Goal: Task Accomplishment & Management: Use online tool/utility

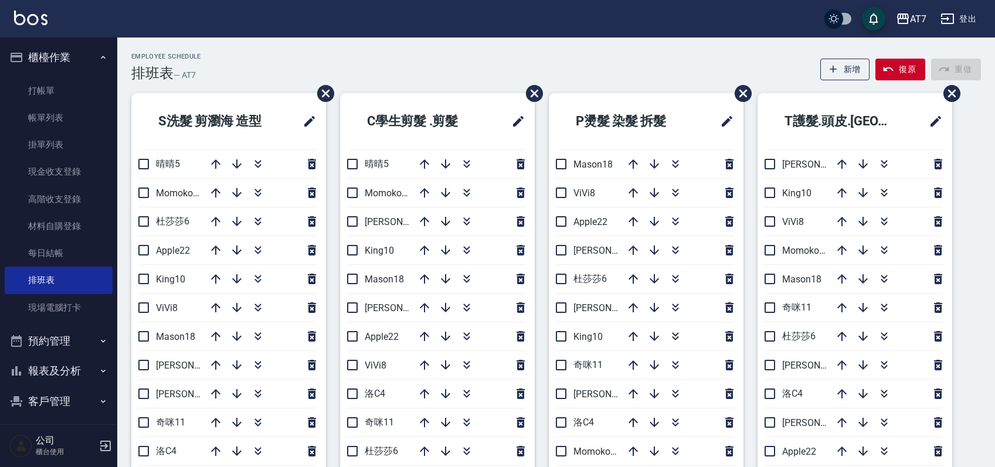
scroll to position [78, 0]
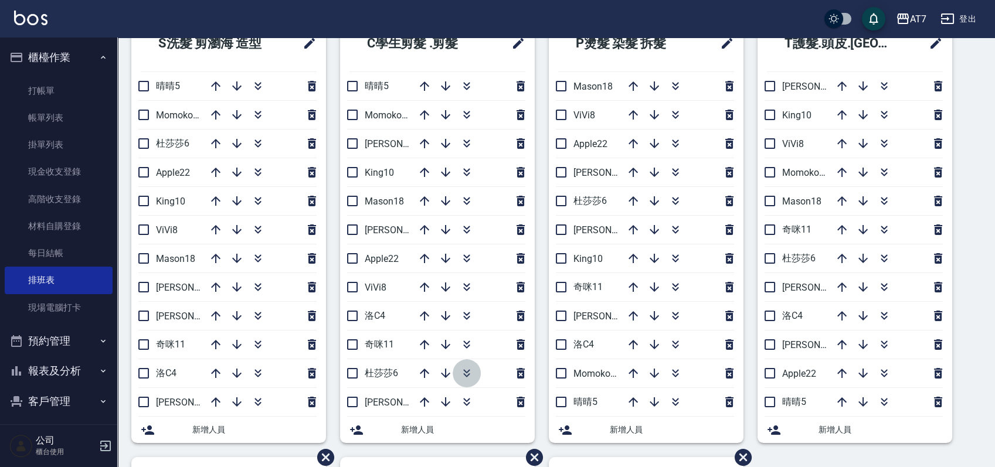
click at [464, 371] on icon "button" at bounding box center [466, 371] width 6 height 4
click at [977, 315] on div "S洗髮 剪瀏海 造型 晴晴5 Momoko12 [PERSON_NAME]6 Apple22 King10 ViVi8 Mason18 [PERSON_NAM…" at bounding box center [549, 457] width 864 height 884
click at [975, 312] on div "S洗髮 剪瀏海 造型 晴晴5 Momoko12 [PERSON_NAME]6 Apple22 King10 ViVi8 Mason18 [PERSON_NAM…" at bounding box center [549, 457] width 864 height 884
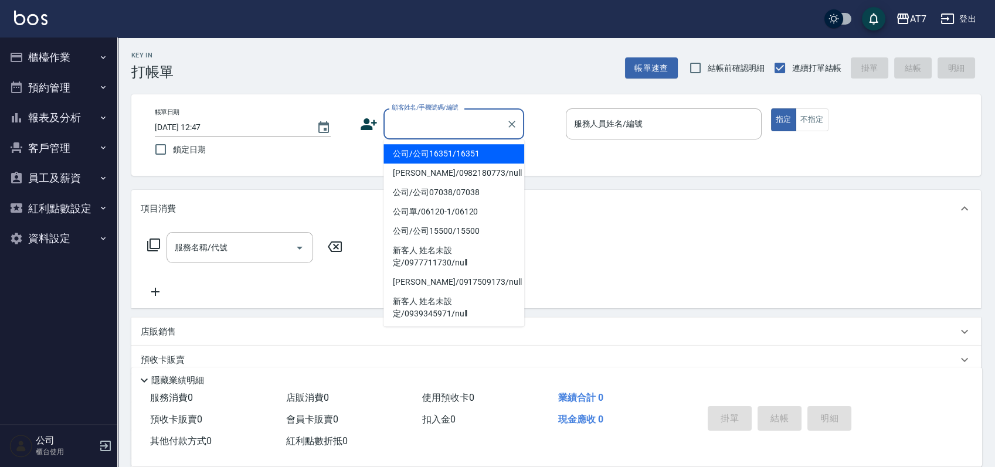
click at [457, 130] on input "顧客姓名/手機號碼/編號" at bounding box center [445, 124] width 113 height 21
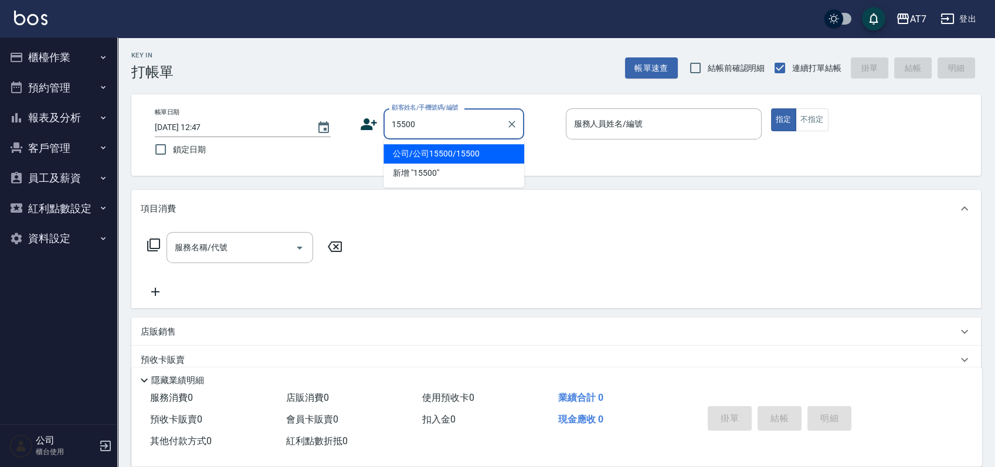
type input "公司/公司15500/15500"
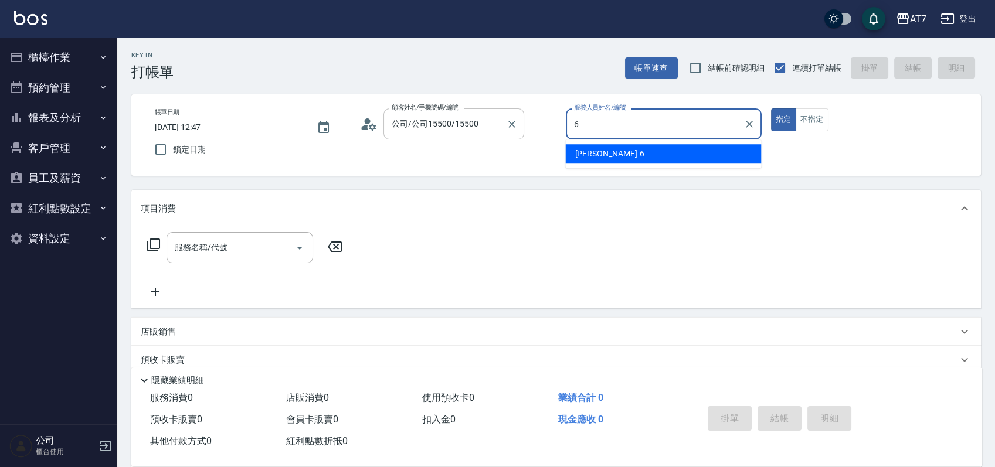
type input "6"
type button "true"
type input "杜莎莎-6"
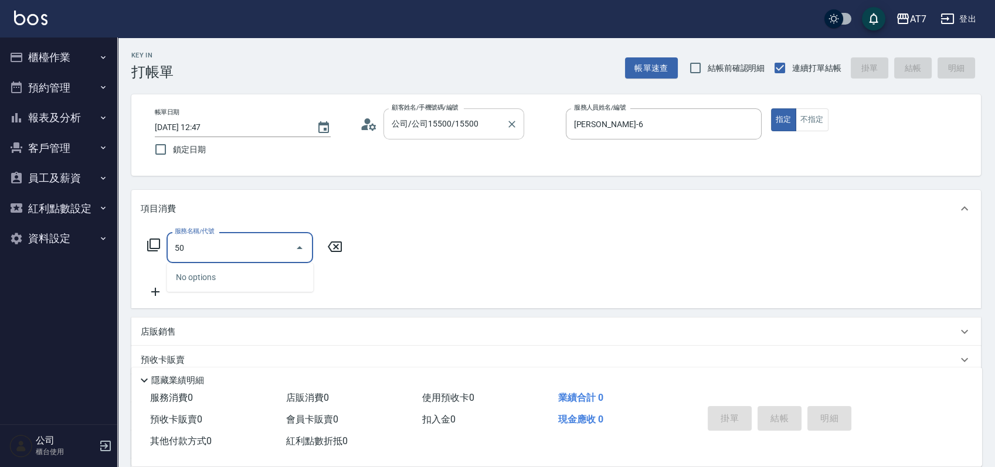
type input "500"
type input "30"
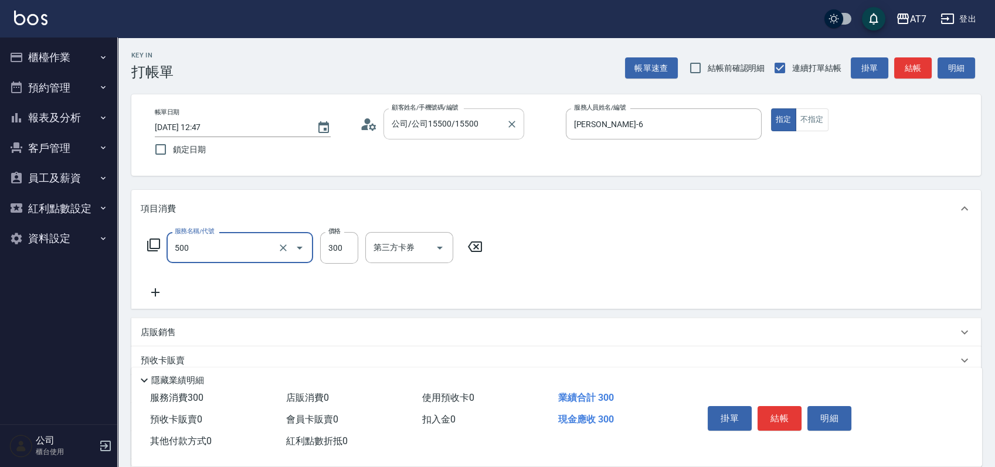
type input "洗髮(500)"
type input "2"
type input "0"
type input "25"
type input "20"
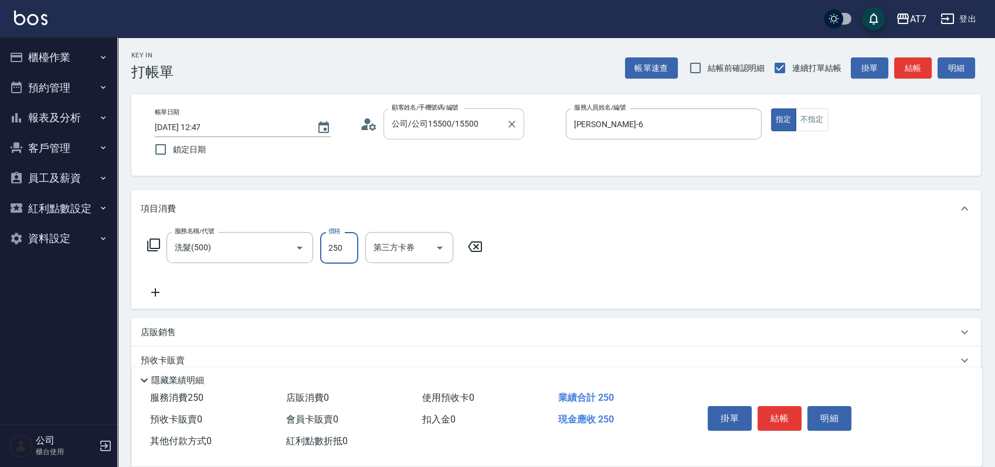
type input "250"
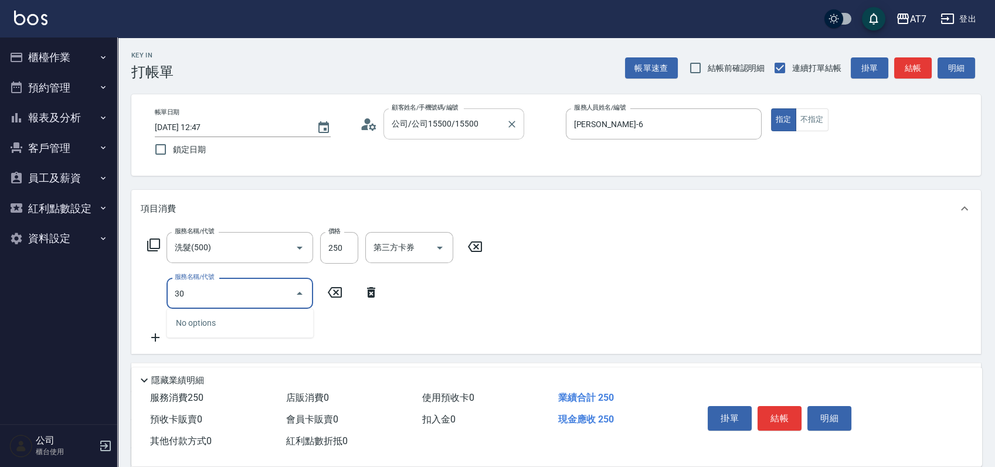
type input "304"
type input "70"
type input "A+級剪髮(304)"
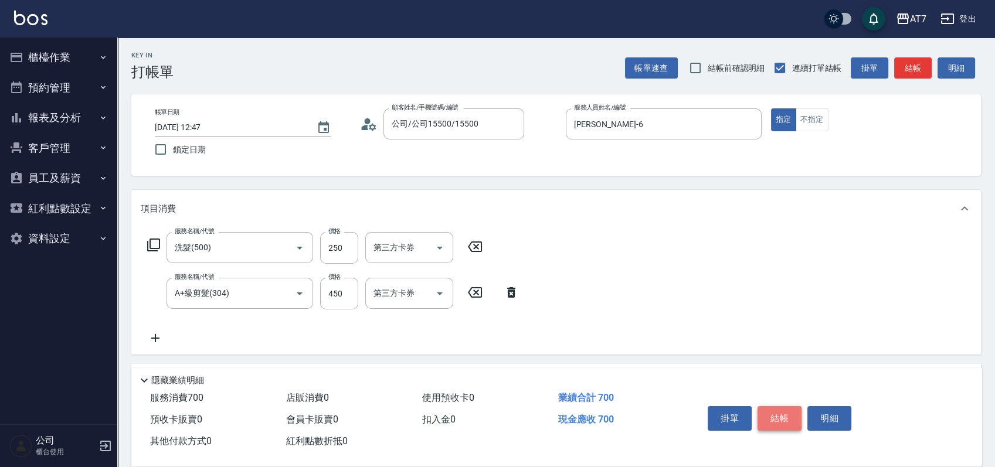
click at [774, 413] on button "結帳" at bounding box center [780, 418] width 44 height 25
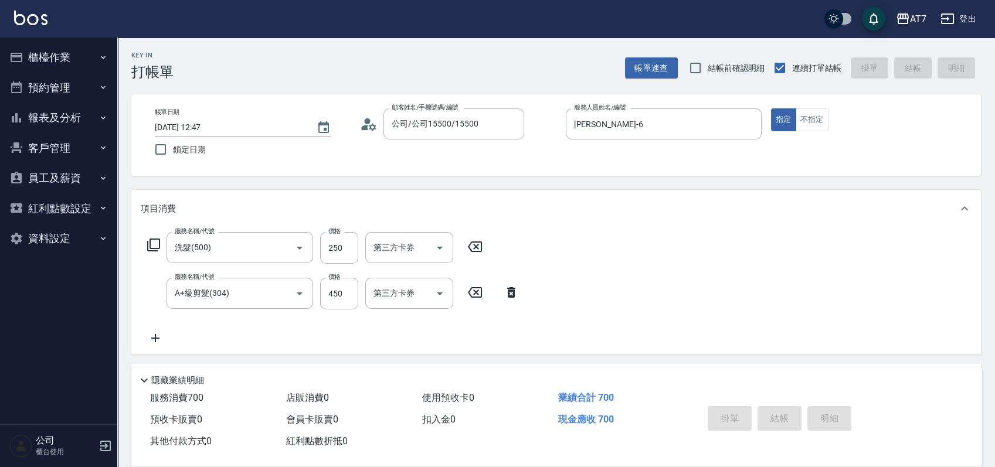
type input "2025/09/14 12:48"
type input "0"
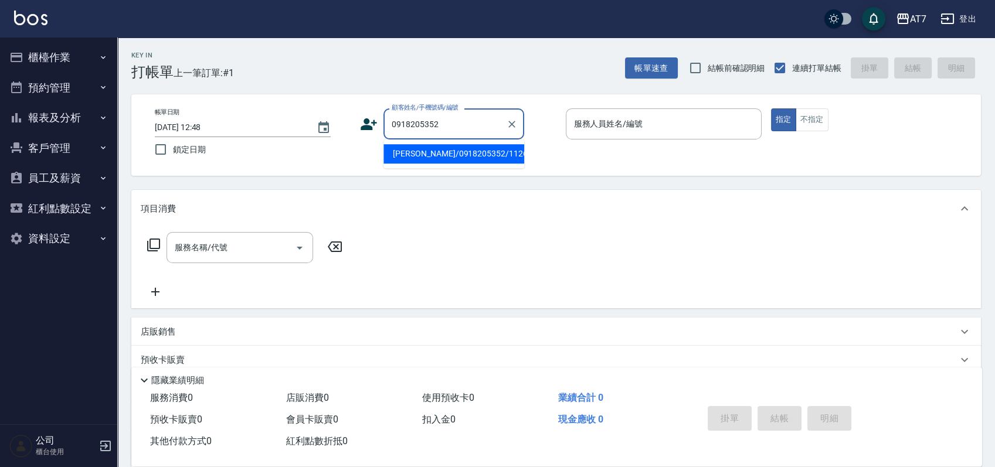
type input "許勝勳/0918205352/11263"
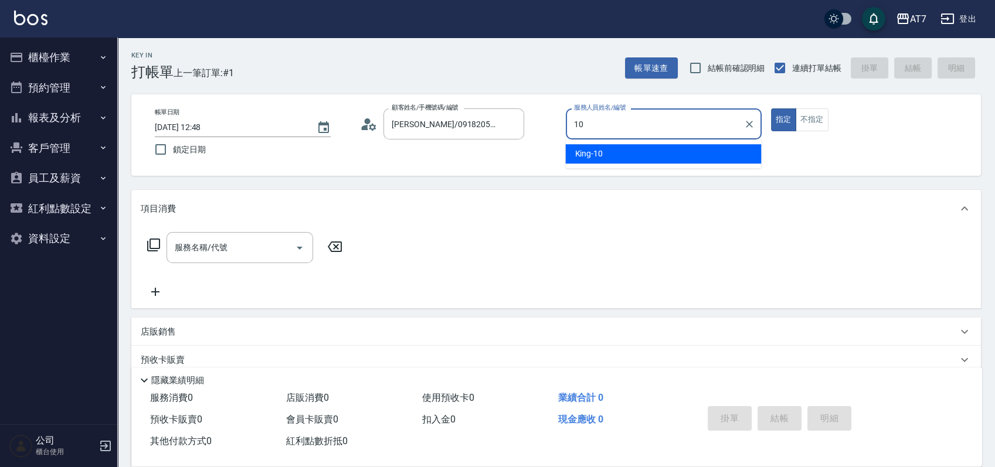
type input "King-10"
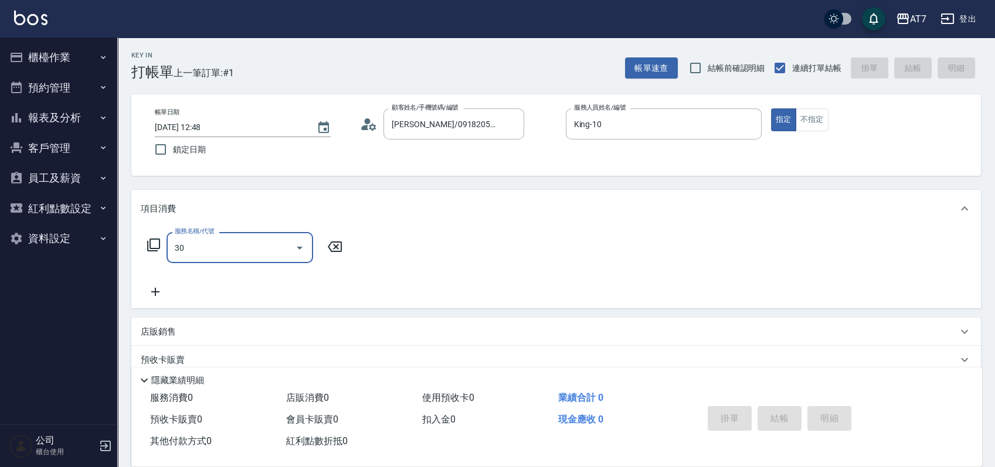
type input "302"
type input "30"
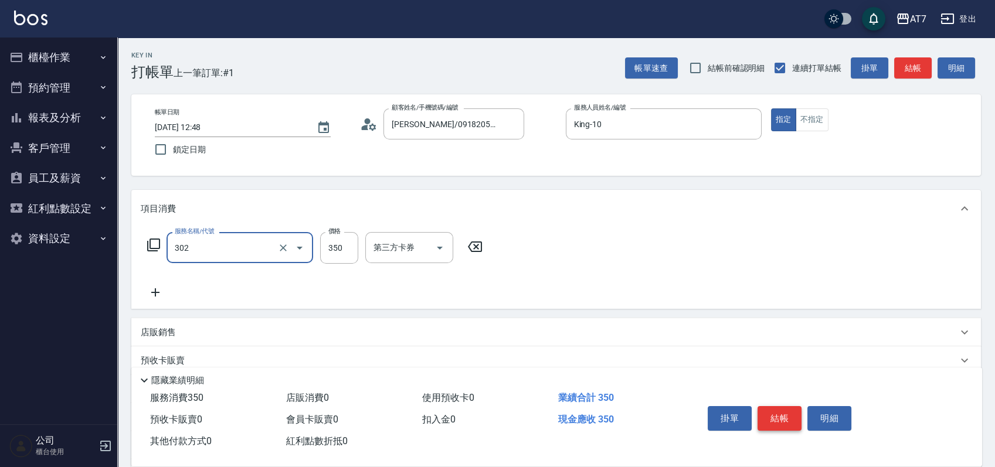
type input "剪髮(302)"
click at [773, 410] on button "結帳" at bounding box center [780, 418] width 44 height 25
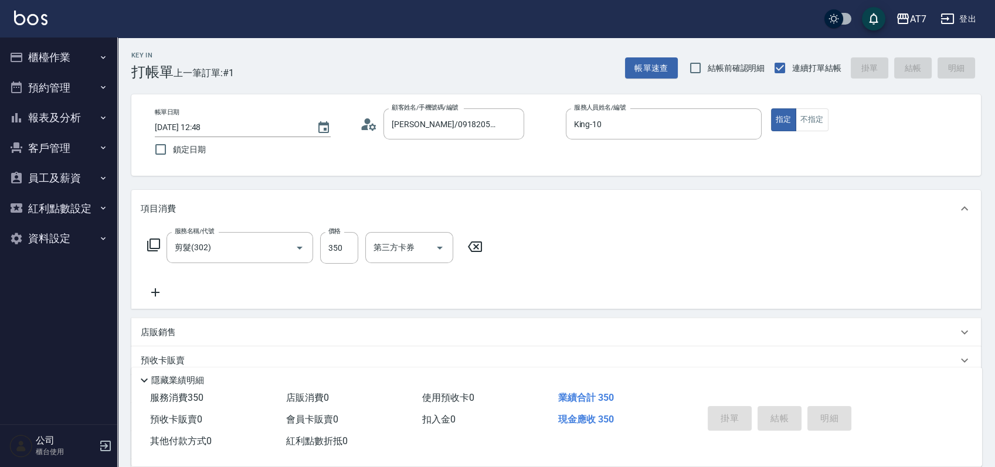
type input "0"
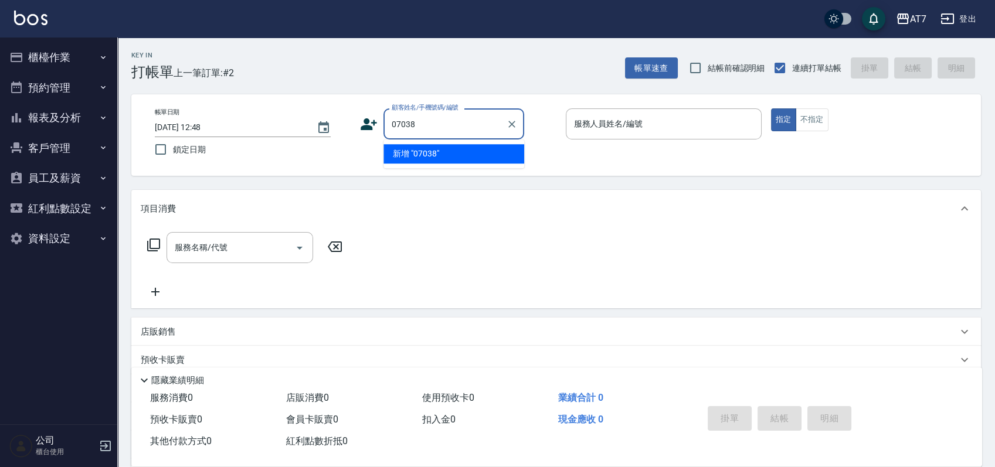
type input "07038"
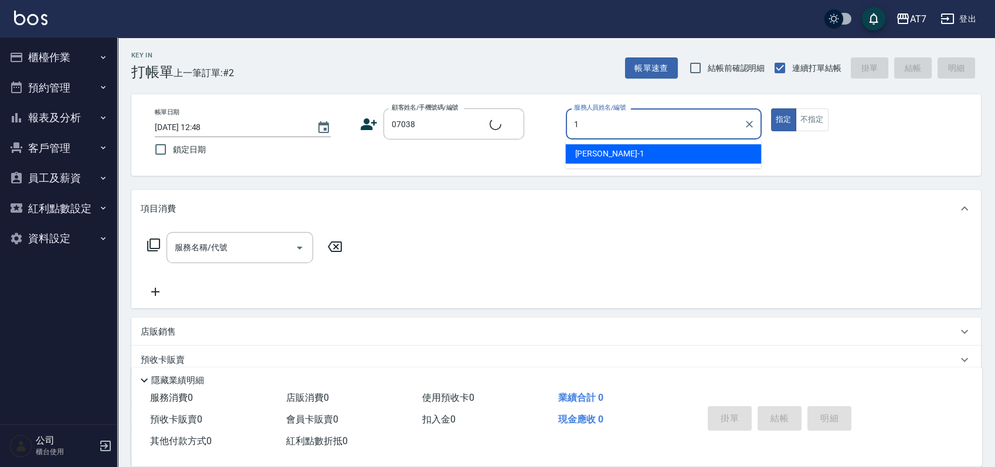
type input "12"
type input "公司/公司07038/07038"
type input "Momoko-12"
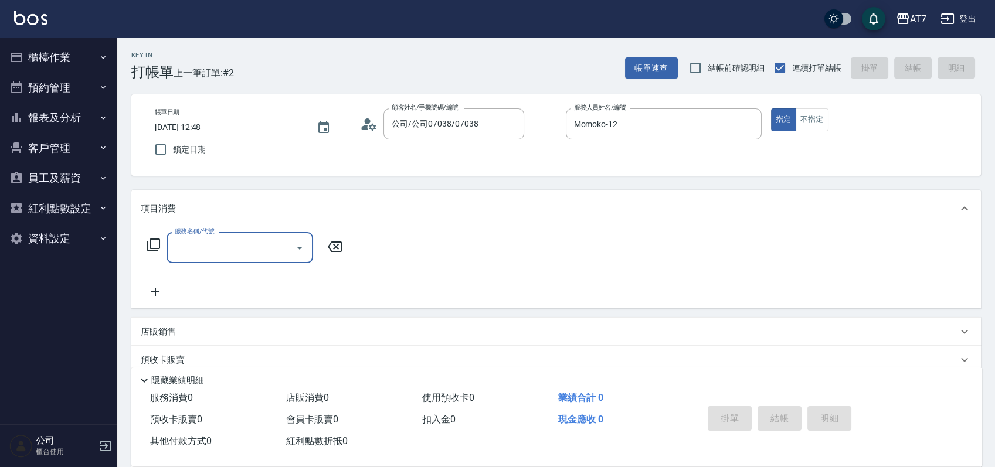
click at [151, 243] on icon at bounding box center [154, 245] width 14 height 14
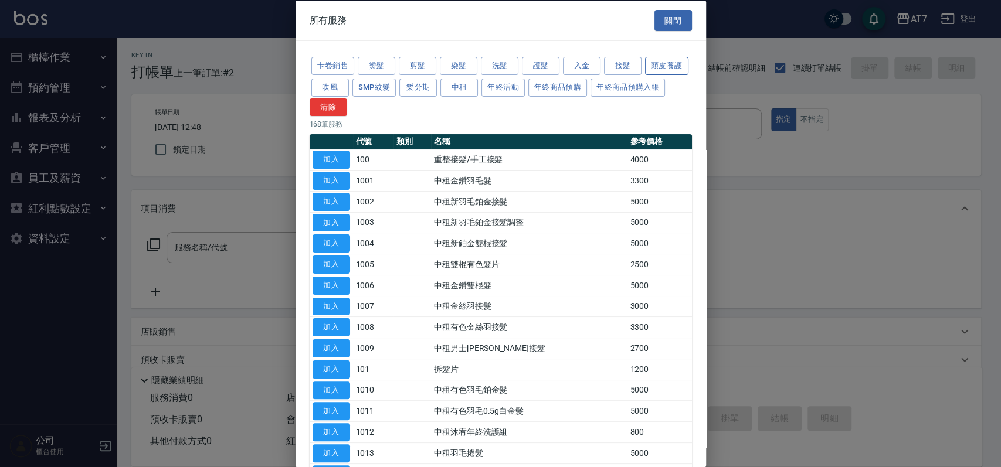
click at [645, 75] on button "頭皮養護" at bounding box center [666, 66] width 43 height 18
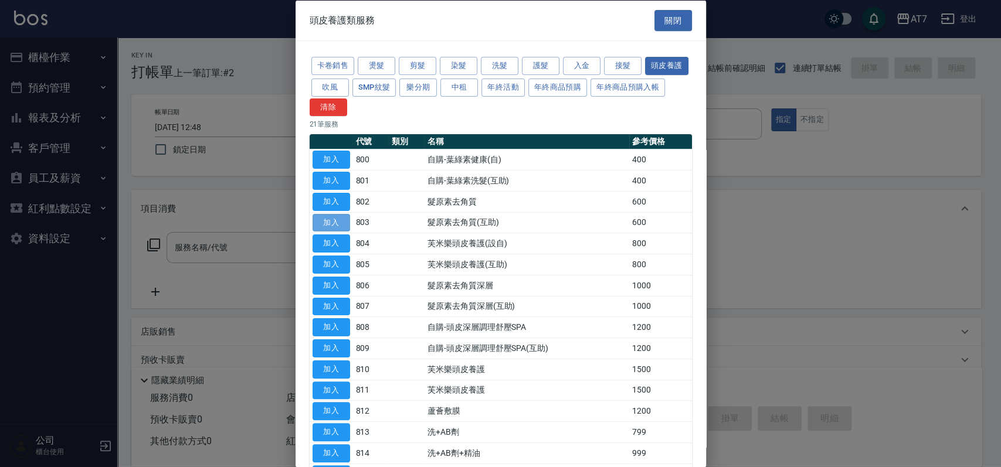
click at [338, 219] on button "加入" at bounding box center [331, 222] width 38 height 18
type input "髮原素去角質(互助)(803)"
type input "60"
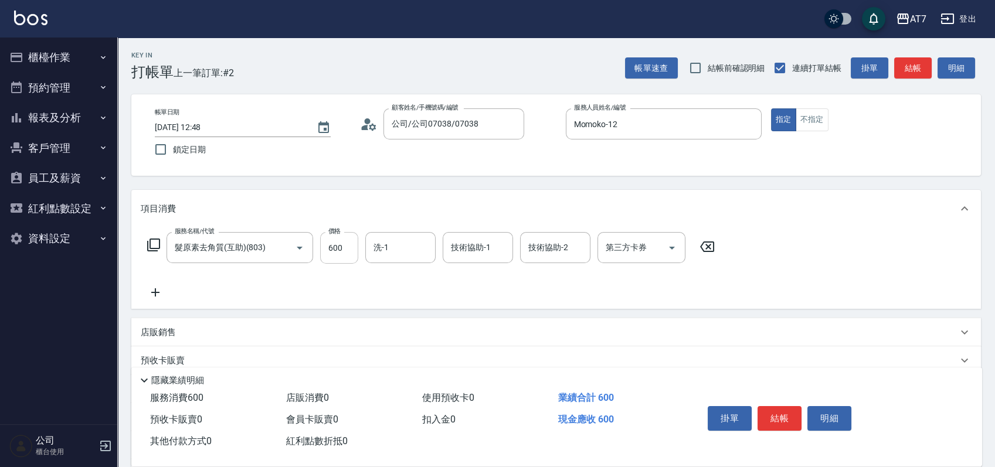
click at [344, 245] on input "600" at bounding box center [339, 248] width 38 height 32
type input "7"
type input "0"
type input "750"
type input "70"
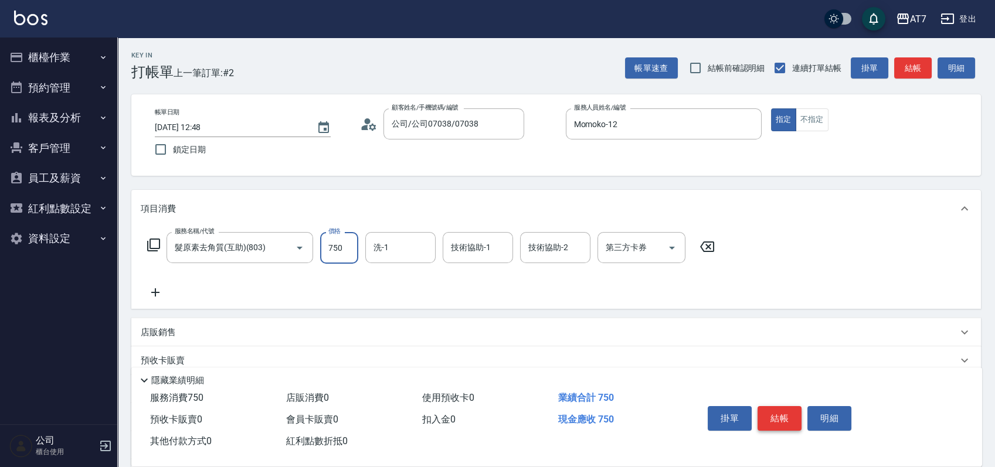
type input "750"
click at [782, 406] on button "結帳" at bounding box center [780, 418] width 44 height 25
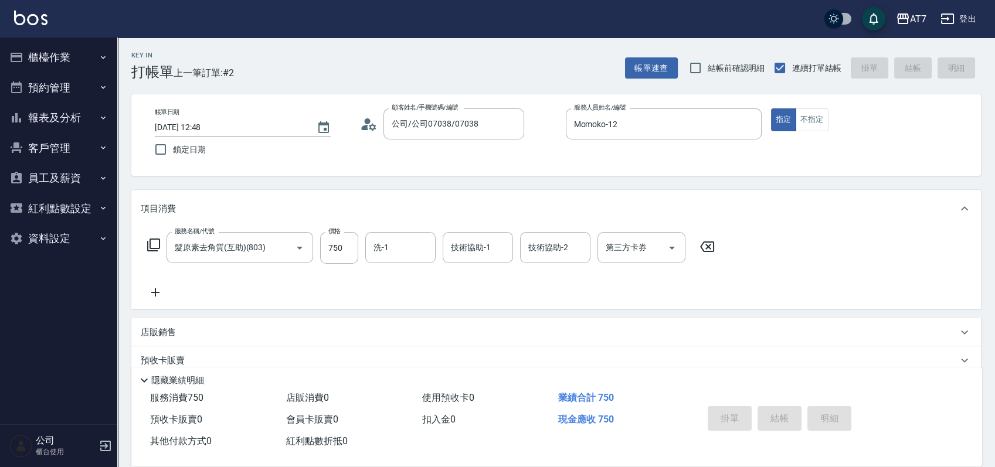
type input "2025/09/14 13:06"
type input "0"
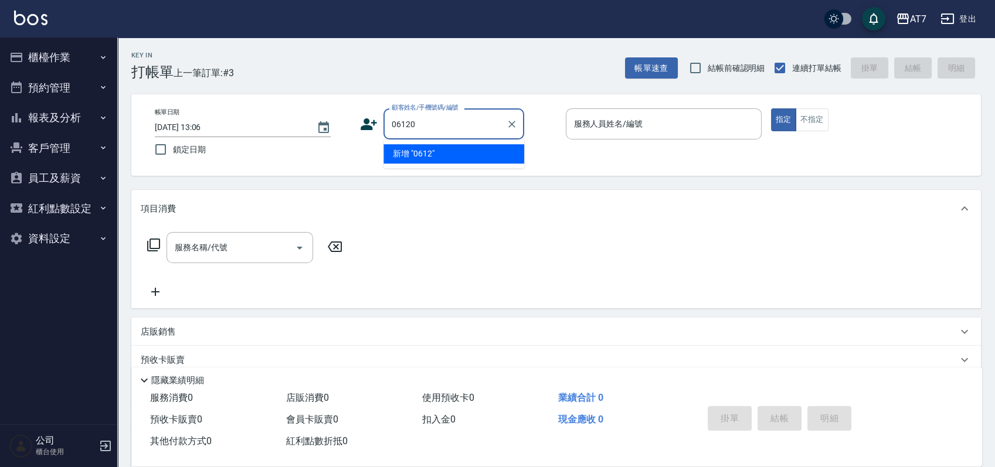
type input "06120"
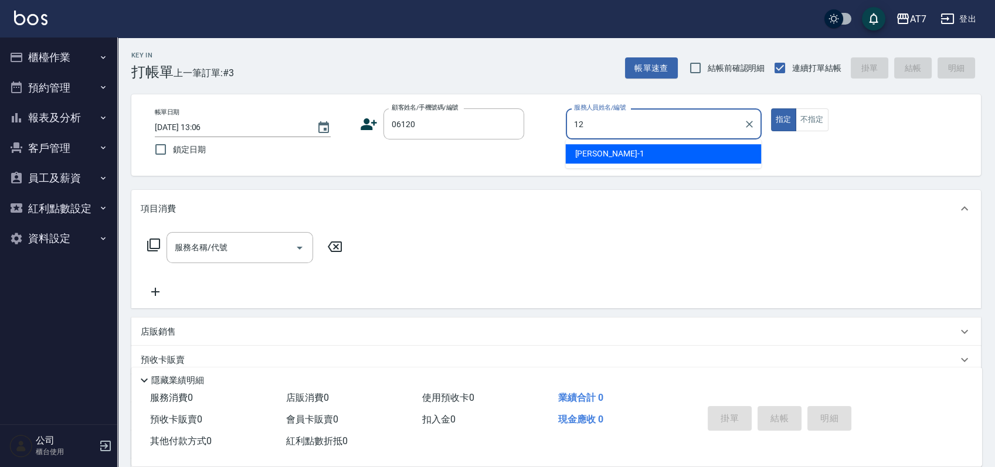
type input "12"
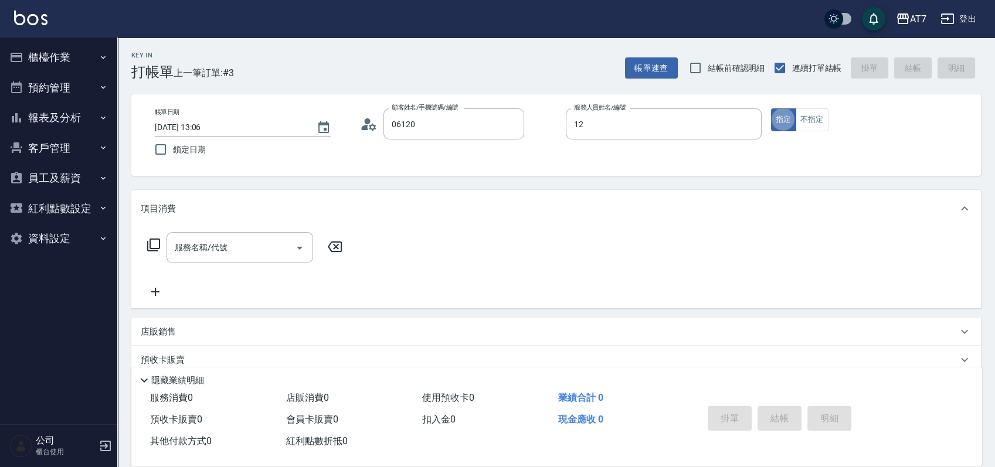
type input "公司單/06120-1/06120"
type input "Momoko-12"
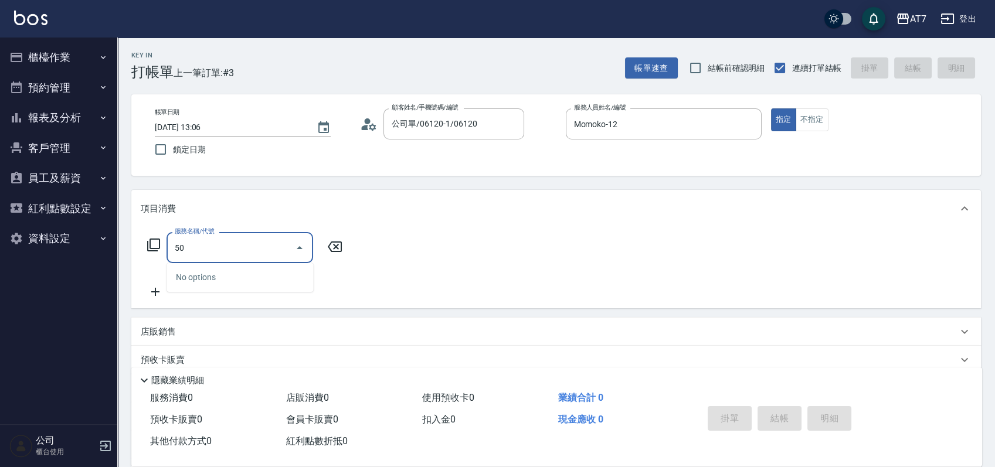
type input "501"
type input "30"
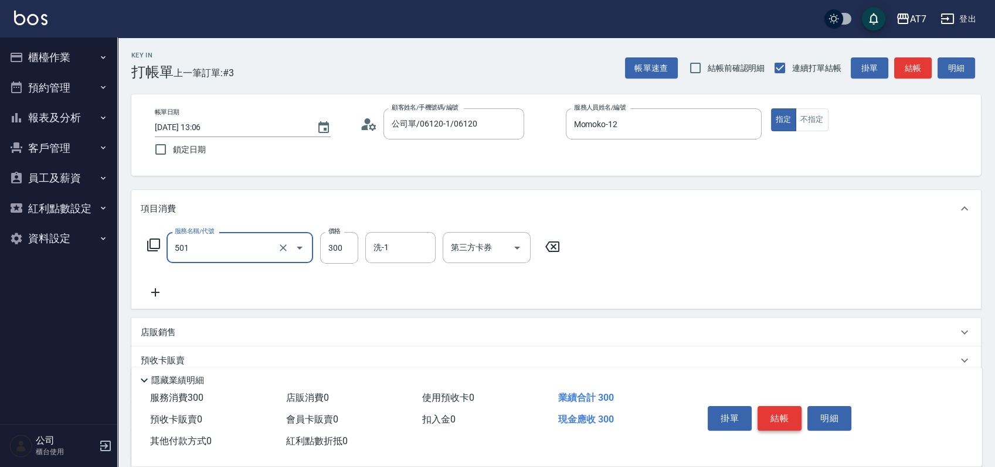
type input "洗髮(互助)(501)"
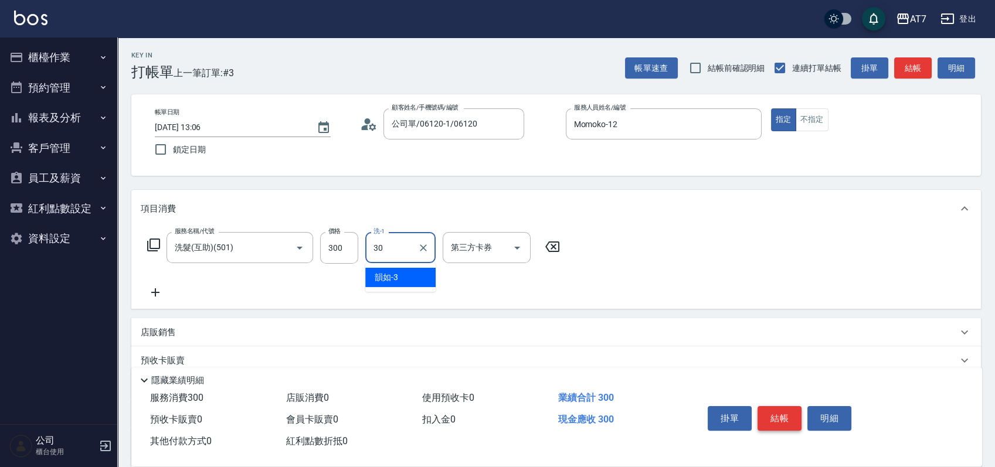
type input "依依-30"
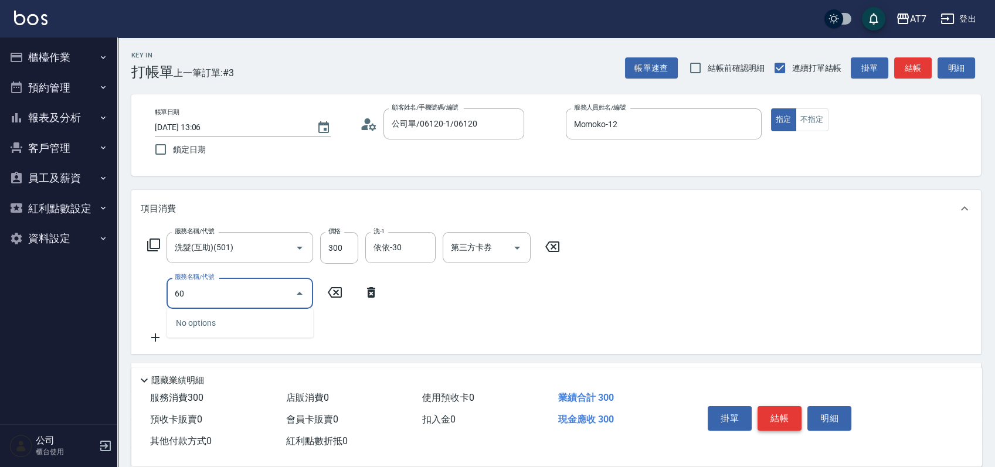
type input "608"
type input "230"
type input "鉑金護髮S（自領(608)"
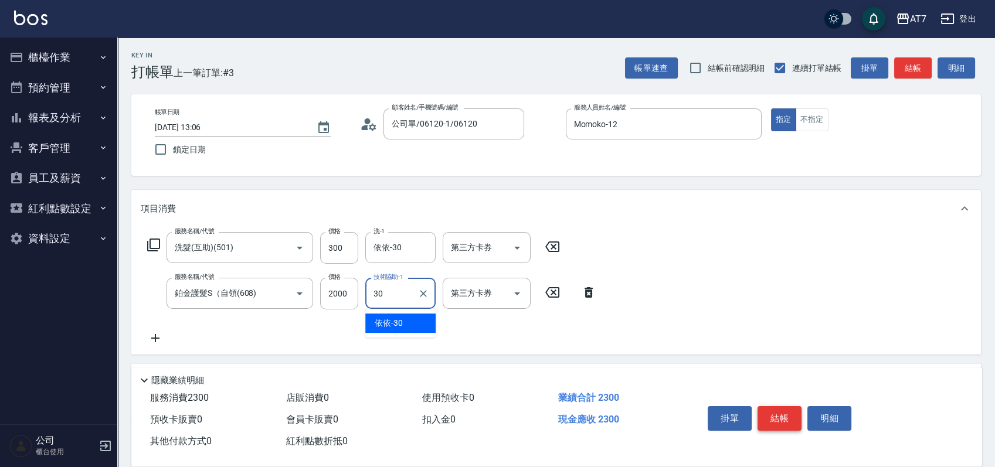
type input "依依-30"
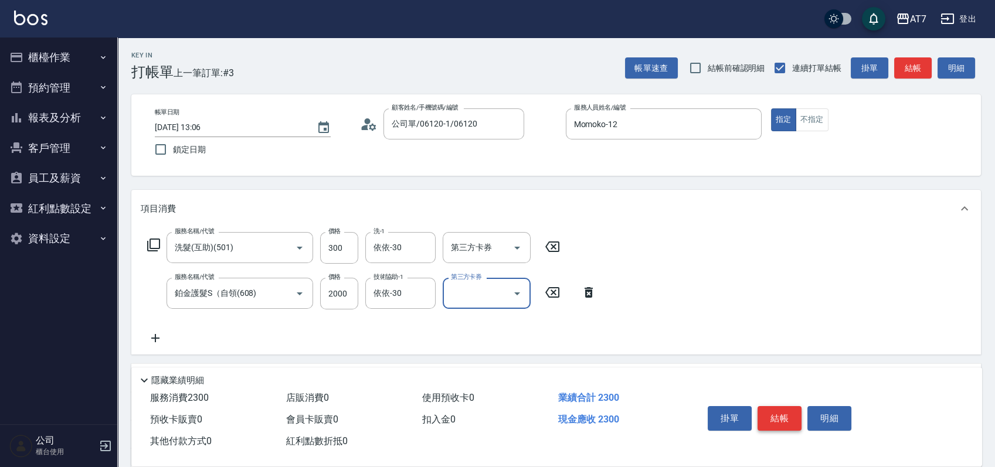
click at [790, 419] on button "結帳" at bounding box center [780, 418] width 44 height 25
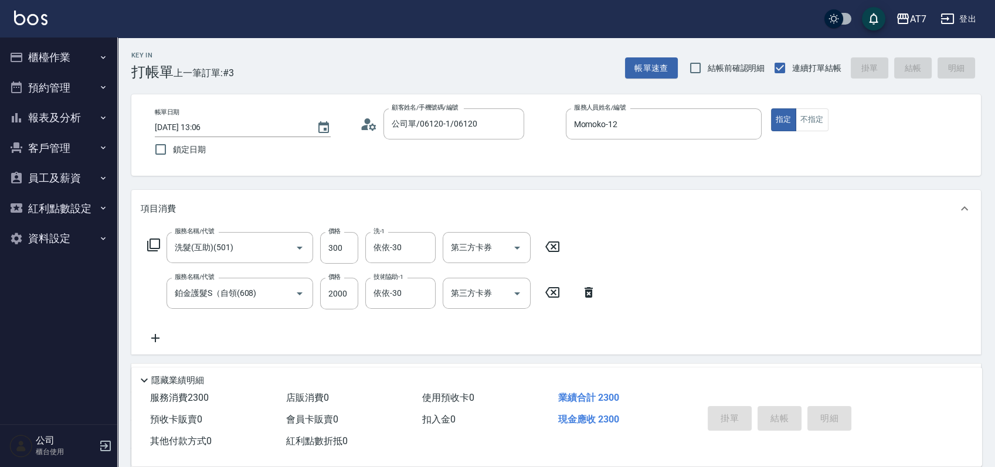
type input "2025/09/14 13:07"
type input "0"
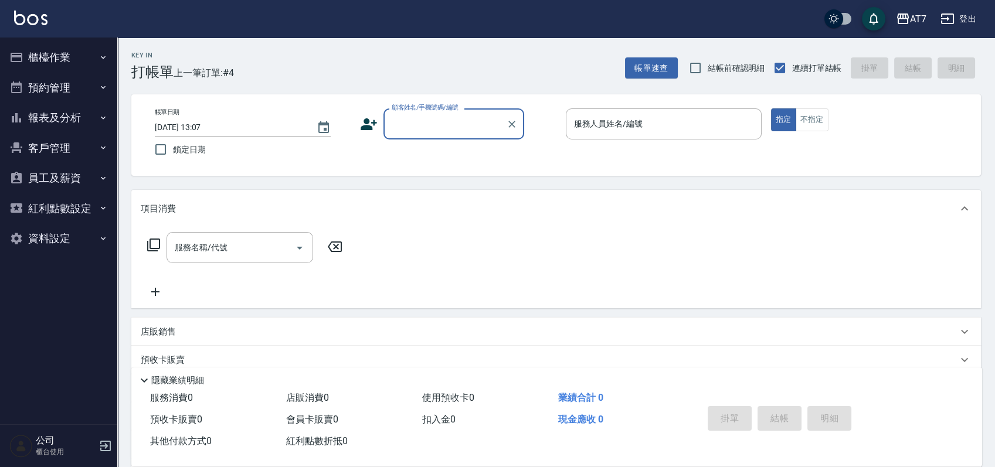
click at [38, 54] on button "櫃檯作業" at bounding box center [59, 57] width 108 height 30
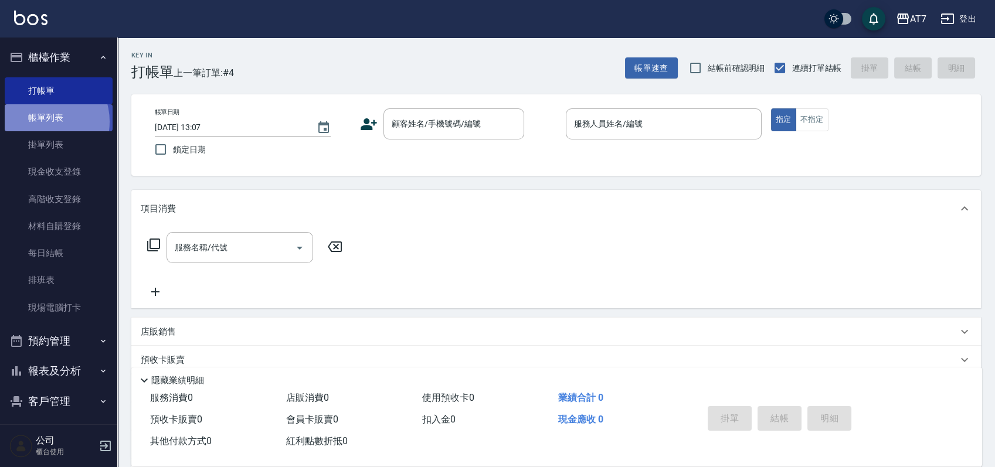
click at [43, 122] on link "帳單列表" at bounding box center [59, 117] width 108 height 27
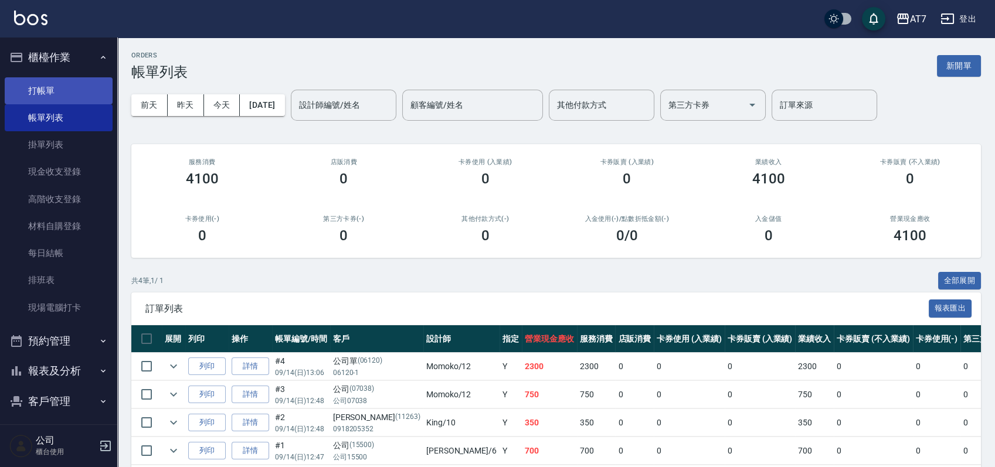
click at [79, 91] on link "打帳單" at bounding box center [59, 90] width 108 height 27
